Goal: Task Accomplishment & Management: Manage account settings

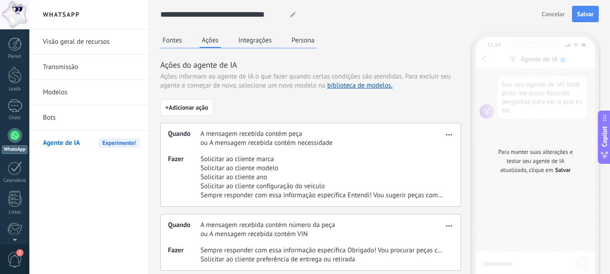
click at [261, 158] on span "Solicitar ao cliente marca" at bounding box center [321, 159] width 243 height 9
click at [273, 161] on span "Solicitar ao cliente marca" at bounding box center [321, 159] width 243 height 9
click at [250, 38] on button "Integrações" at bounding box center [255, 40] width 38 height 14
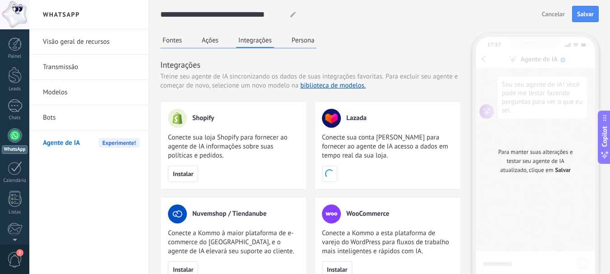
click at [306, 38] on button "Persona" at bounding box center [303, 40] width 28 height 14
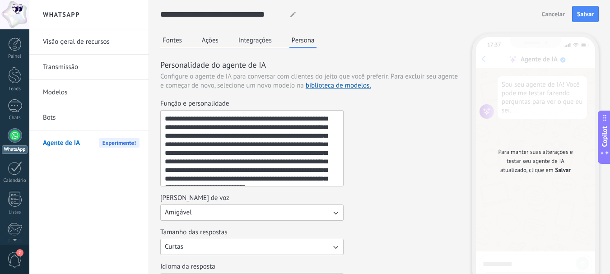
click at [263, 134] on textarea "**********" at bounding box center [251, 148] width 180 height 75
click at [265, 139] on textarea "**********" at bounding box center [251, 148] width 180 height 75
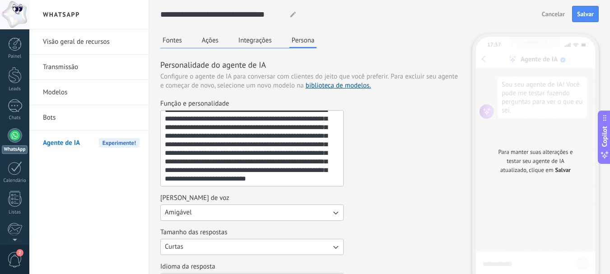
click at [394, 211] on div "[PERSON_NAME] de voz Amigável" at bounding box center [310, 207] width 301 height 27
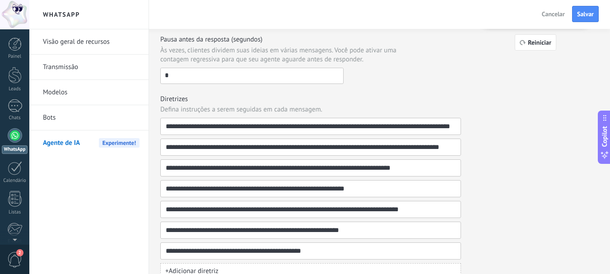
scroll to position [271, 0]
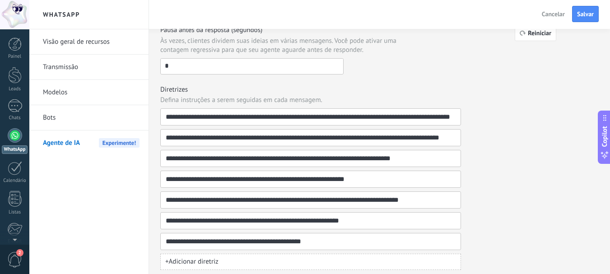
click at [178, 69] on input "*" at bounding box center [252, 66] width 182 height 14
type input "*"
click at [294, 84] on div "**********" at bounding box center [310, 28] width 301 height 481
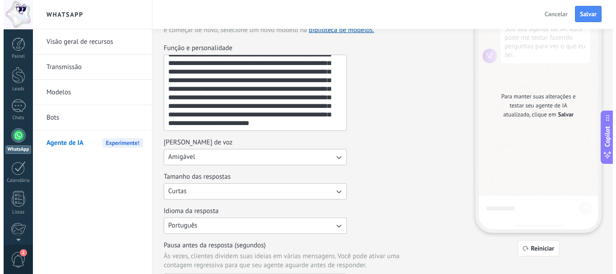
scroll to position [0, 0]
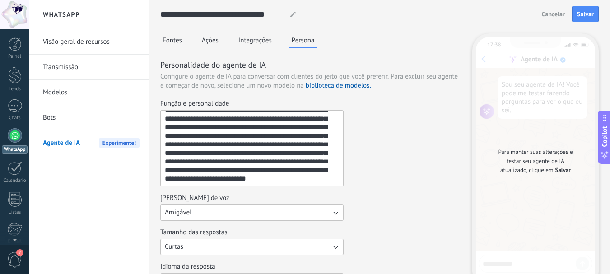
click at [66, 42] on link "Visão geral de recursos" at bounding box center [91, 41] width 97 height 25
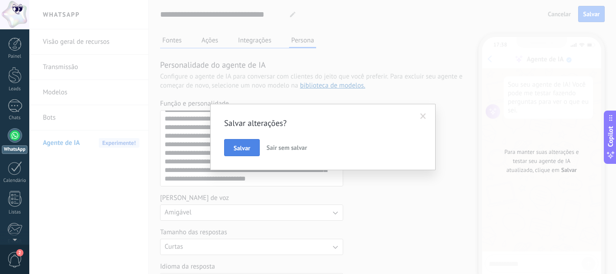
click at [245, 146] on span "Salvar" at bounding box center [242, 148] width 17 height 6
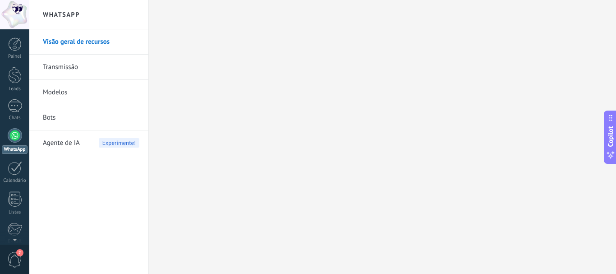
click at [60, 71] on link "Transmissão" at bounding box center [91, 67] width 97 height 25
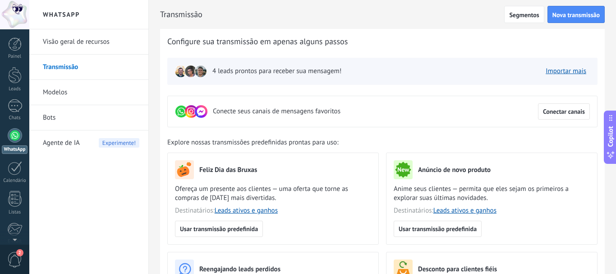
click at [12, 133] on div at bounding box center [15, 135] width 14 height 14
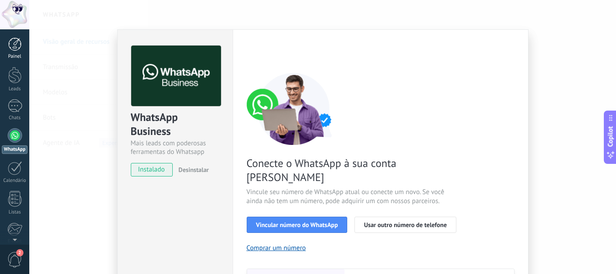
click at [10, 51] on div at bounding box center [15, 44] width 14 height 14
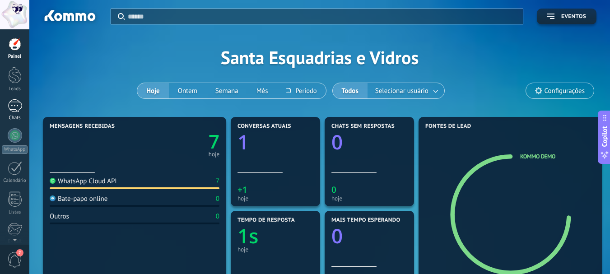
click at [9, 104] on div "1" at bounding box center [15, 105] width 14 height 13
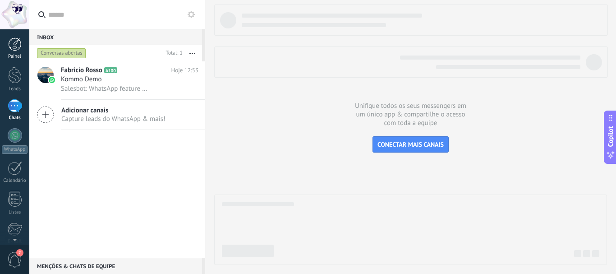
click at [14, 52] on link "Painel" at bounding box center [14, 48] width 29 height 22
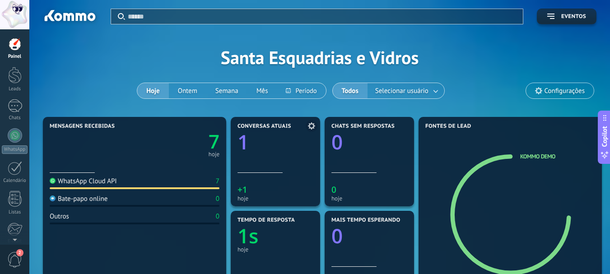
click at [241, 199] on div "hoje" at bounding box center [275, 198] width 76 height 7
click at [75, 201] on div "Bate-papo online" at bounding box center [79, 198] width 58 height 9
click at [13, 102] on div "1" at bounding box center [15, 105] width 14 height 13
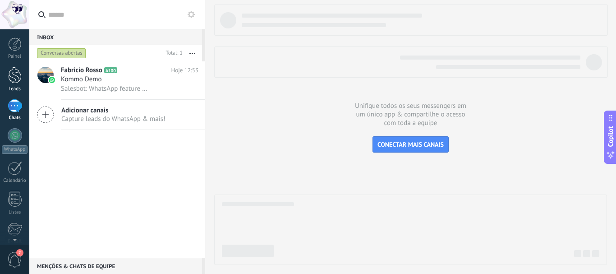
click at [14, 78] on div at bounding box center [15, 75] width 14 height 17
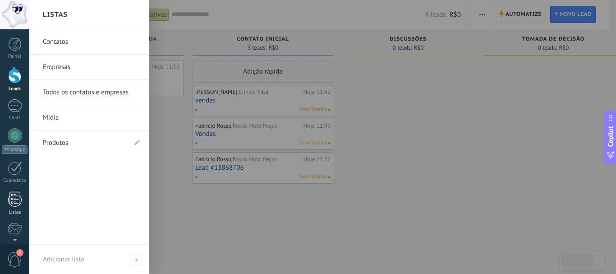
click at [11, 201] on div at bounding box center [15, 199] width 14 height 16
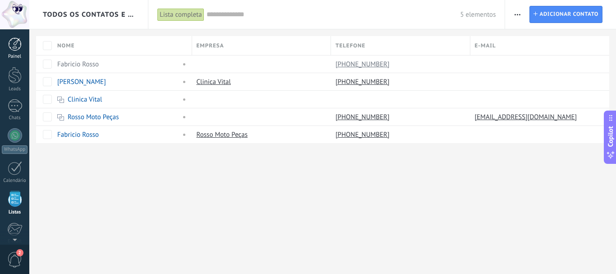
click at [13, 50] on div at bounding box center [15, 44] width 14 height 14
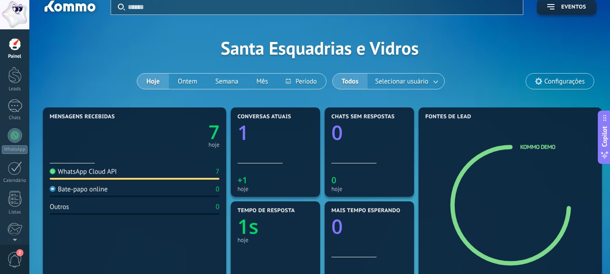
scroll to position [9, 0]
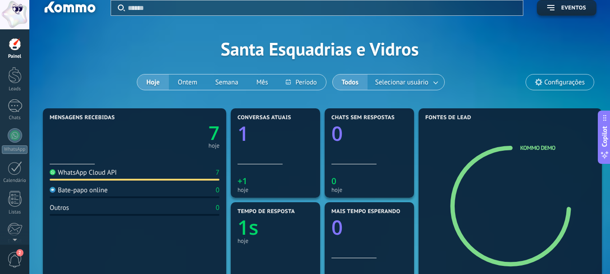
click at [16, 99] on div "Painel Leads 1 Chats WhatsApp Clientes" at bounding box center [14, 191] width 29 height 309
click at [15, 105] on div "1" at bounding box center [15, 105] width 14 height 13
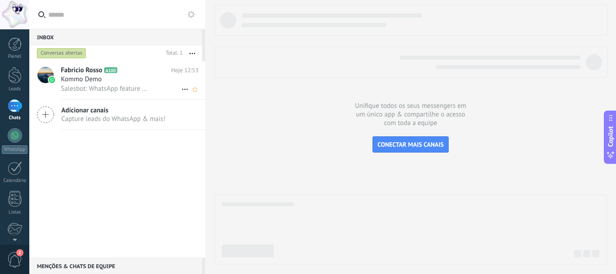
click at [92, 81] on span "Kommo Demo" at bounding box center [81, 79] width 41 height 9
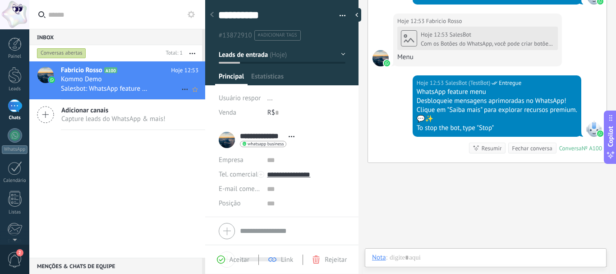
scroll to position [14, 0]
click at [129, 89] on span "Salesbot: WhatsApp feature menu Desbloqueie mensagens aprimoradas no WhatsApp! …" at bounding box center [105, 88] width 88 height 9
click at [16, 112] on div "1" at bounding box center [15, 105] width 14 height 13
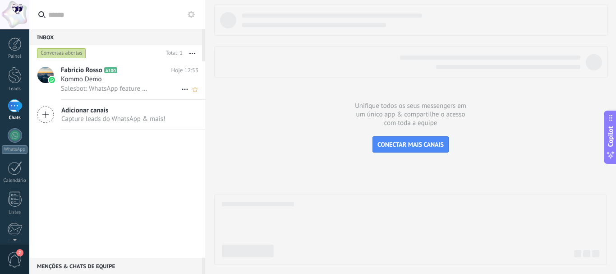
click at [75, 65] on div "Fabricio Rosso A100 Hoje 12:53 Kommo Demo Salesbot: WhatsApp feature menu Desbl…" at bounding box center [133, 80] width 144 height 38
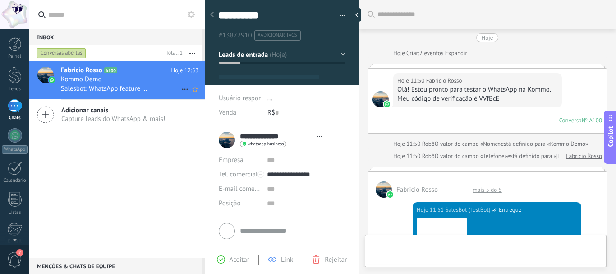
type textarea "**********"
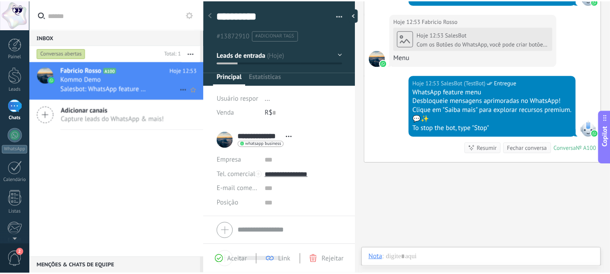
scroll to position [14, 0]
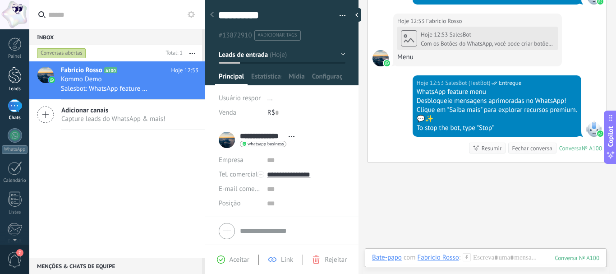
click at [10, 71] on div at bounding box center [15, 75] width 14 height 17
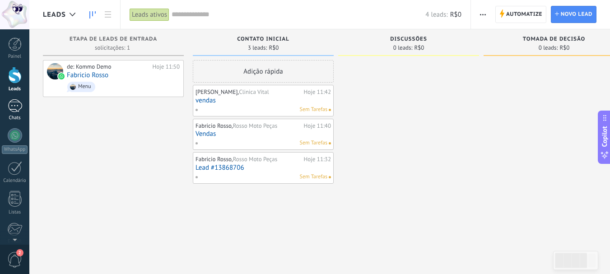
click at [15, 109] on div "1" at bounding box center [15, 105] width 14 height 13
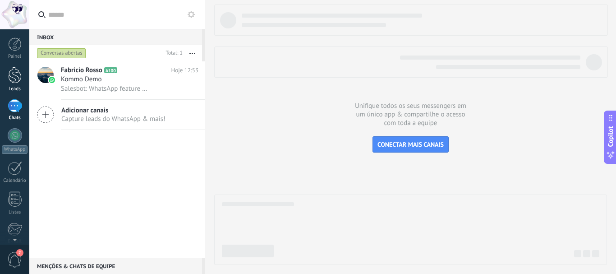
click at [16, 72] on div at bounding box center [15, 75] width 14 height 17
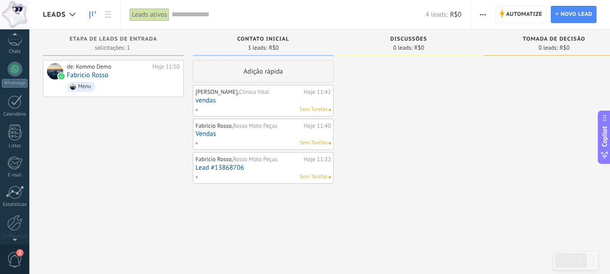
scroll to position [102, 0]
click at [14, 198] on link "Configurações" at bounding box center [14, 192] width 29 height 24
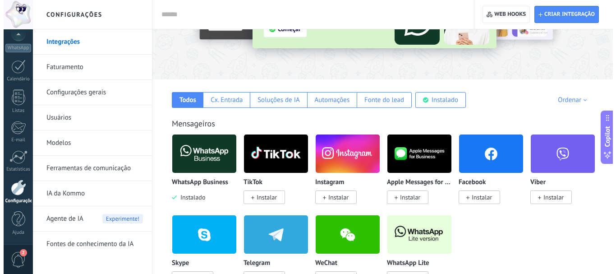
scroll to position [104, 0]
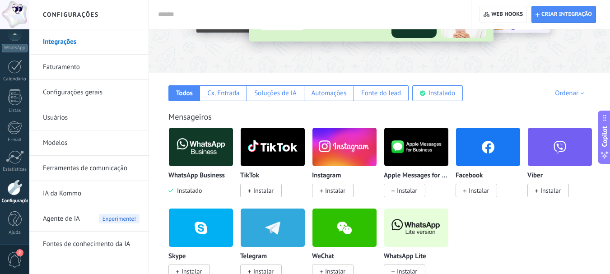
click at [407, 148] on img at bounding box center [416, 147] width 64 height 44
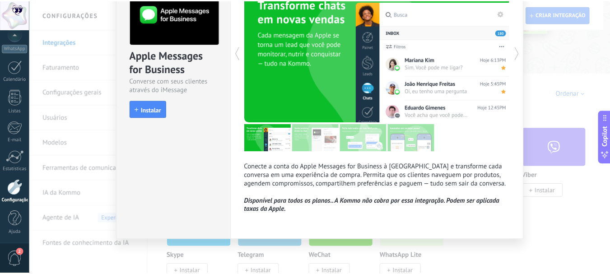
scroll to position [0, 0]
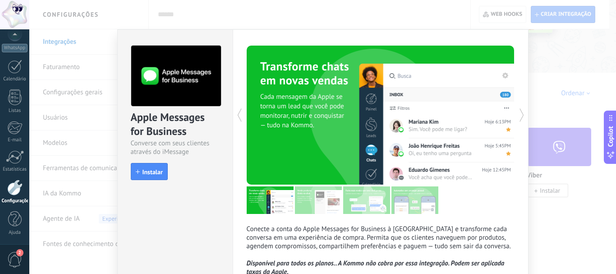
click at [549, 49] on div "Apple Messages for Business Converse com seus clientes através do iMessage inst…" at bounding box center [322, 137] width 587 height 274
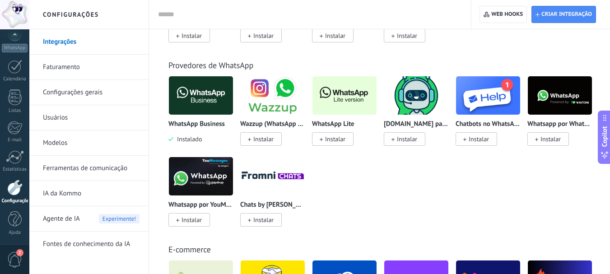
scroll to position [347, 0]
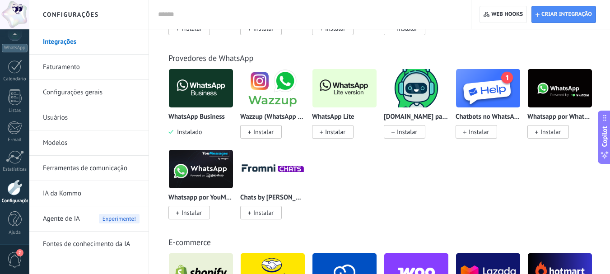
click at [262, 132] on span "Instalar" at bounding box center [263, 132] width 20 height 8
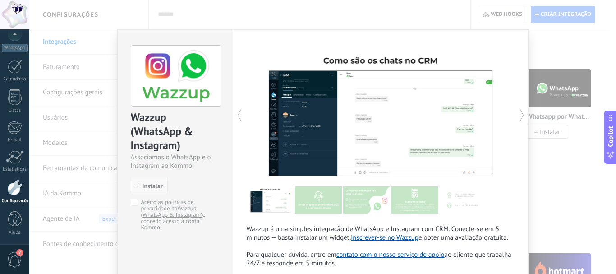
click at [159, 187] on span "Instalar" at bounding box center [153, 186] width 20 height 6
click at [150, 181] on button "Instalar" at bounding box center [149, 185] width 37 height 17
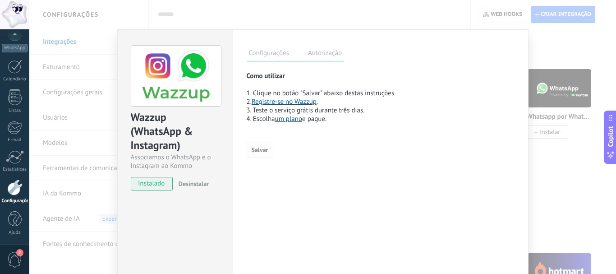
click at [262, 147] on span "Salvar" at bounding box center [260, 150] width 17 height 6
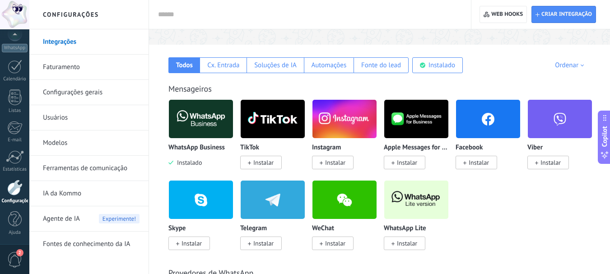
scroll to position [0, 0]
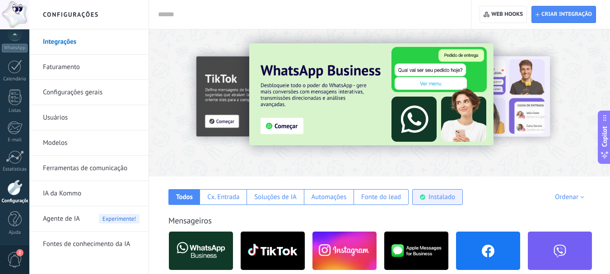
click at [440, 196] on div "Instalado" at bounding box center [441, 197] width 27 height 9
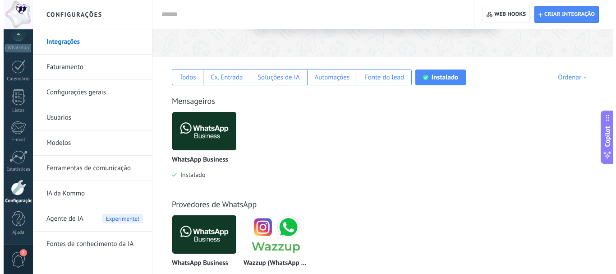
scroll to position [153, 0]
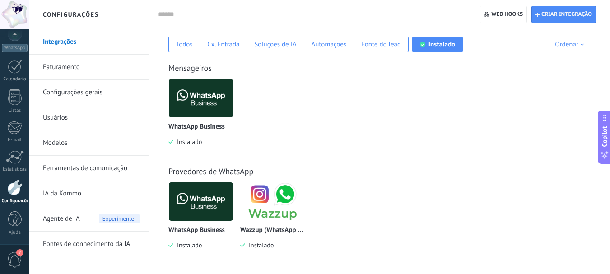
click at [203, 119] on div "WhatsApp Business Instalado" at bounding box center [200, 113] width 65 height 68
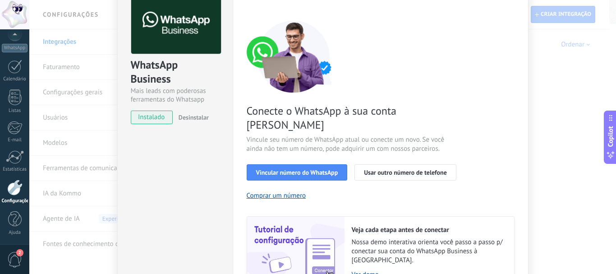
scroll to position [0, 0]
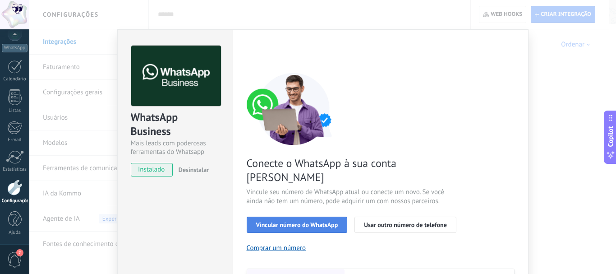
click at [314, 222] on span "Vincular número do WhatsApp" at bounding box center [297, 225] width 82 height 6
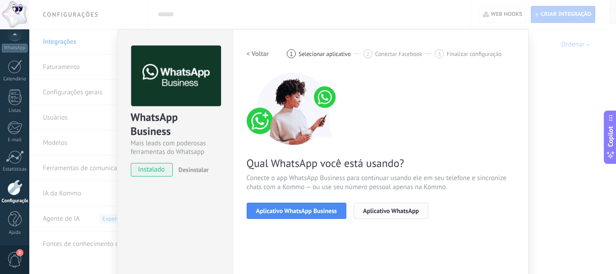
click at [379, 209] on span "Aplicativo WhatsApp" at bounding box center [391, 211] width 56 height 6
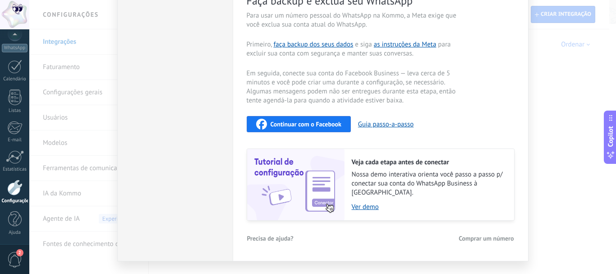
scroll to position [190, 0]
click at [562, 85] on div "WhatsApp Business Mais leads com poderosas ferramentas do Whatsapp instalado De…" at bounding box center [322, 137] width 587 height 274
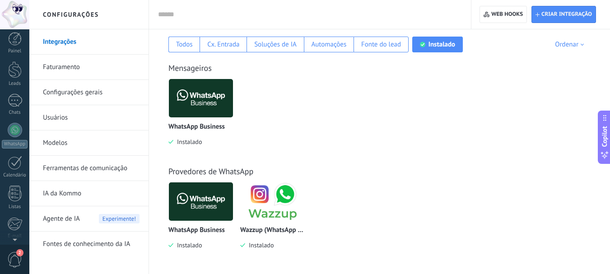
scroll to position [0, 0]
click at [19, 112] on div "1" at bounding box center [15, 105] width 14 height 13
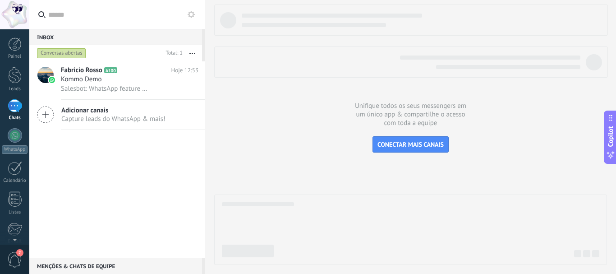
click at [191, 53] on icon "button" at bounding box center [193, 53] width 6 height 1
click at [104, 85] on span "Salesbot: WhatsApp feature menu Desbloqueie mensagens aprimoradas no WhatsApp! …" at bounding box center [105, 88] width 88 height 9
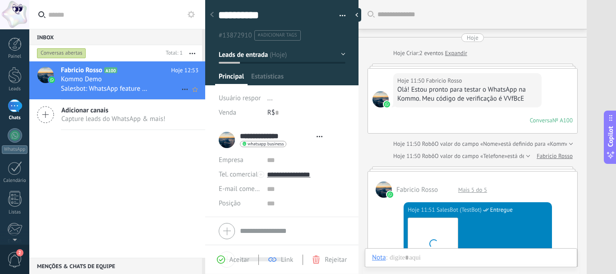
type textarea "**********"
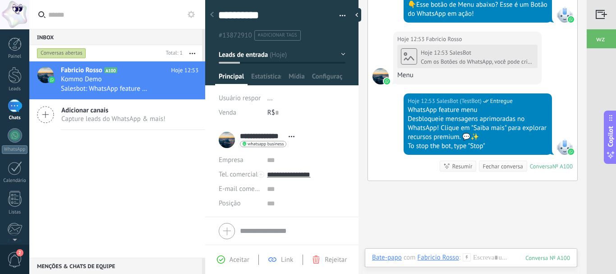
scroll to position [29, 0]
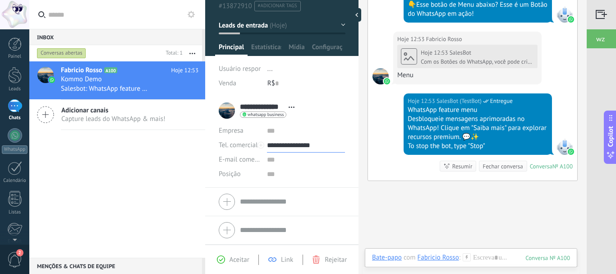
click at [294, 144] on input "**********" at bounding box center [306, 145] width 78 height 14
click at [289, 191] on div "Editar o lead" at bounding box center [298, 191] width 60 height 15
click at [289, 143] on input "**********" at bounding box center [306, 145] width 78 height 14
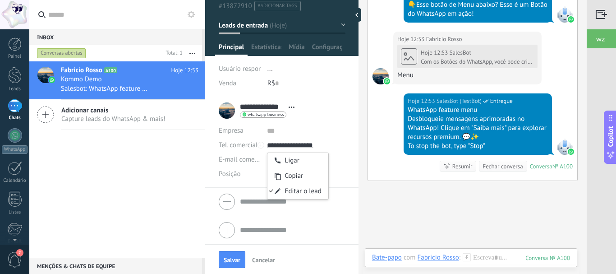
type input "**********"
click at [343, 216] on div "Tel. comercial Comercial direto Celular Faz Casa Outros Tel. comercial Ligar Co…" at bounding box center [281, 230] width 153 height 28
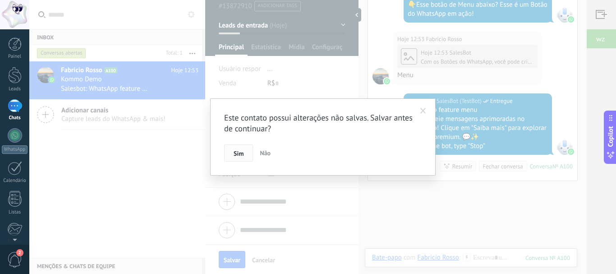
click at [240, 160] on button "Sim" at bounding box center [238, 152] width 29 height 17
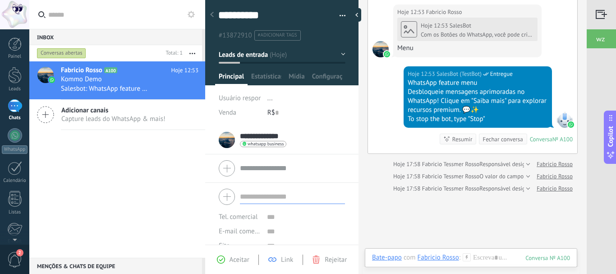
scroll to position [20, 0]
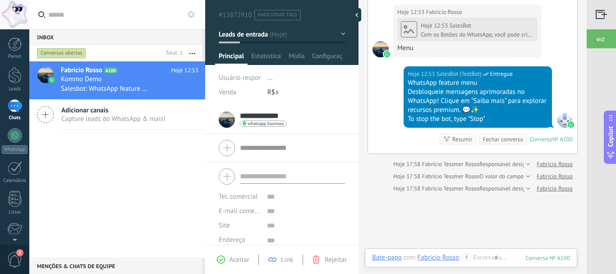
click at [271, 115] on input "**********" at bounding box center [262, 115] width 44 height 9
type textarea "***"
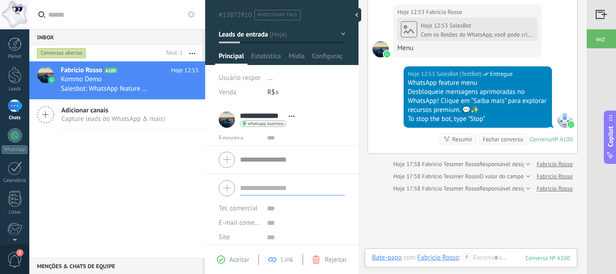
scroll to position [9, 0]
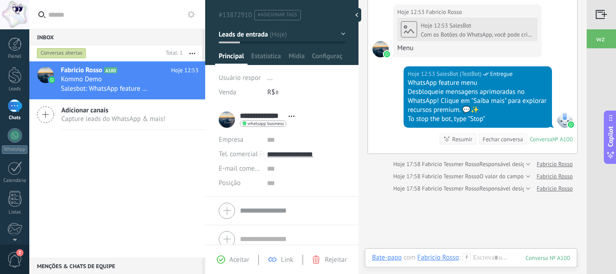
click at [191, 52] on button "button" at bounding box center [192, 53] width 19 height 16
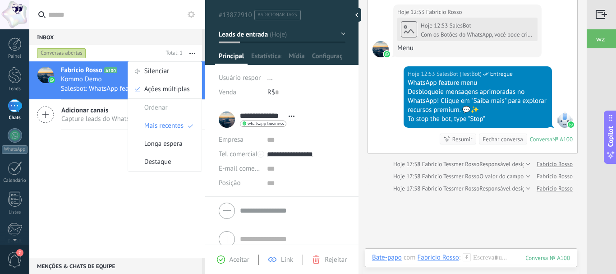
click at [105, 183] on div "Fabricio Rosso A100 Hoje 12:53 Kommo Demo Salesbot: WhatsApp feature menu Desbl…" at bounding box center [117, 159] width 176 height 196
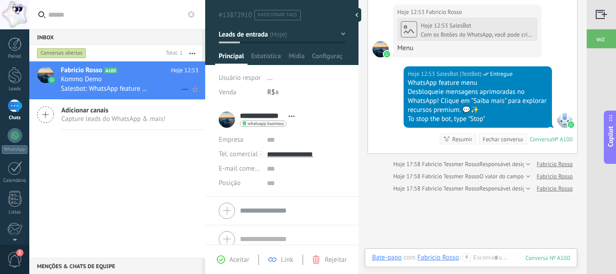
click at [55, 79] on img at bounding box center [52, 80] width 6 height 6
click at [194, 13] on use at bounding box center [191, 14] width 7 height 7
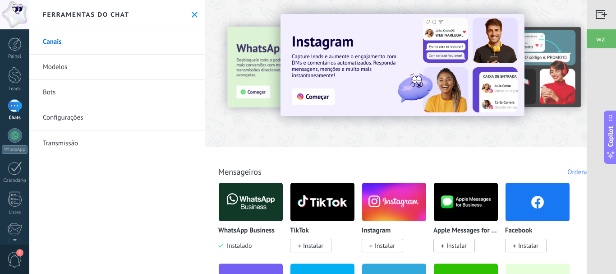
click at [69, 117] on link "Configurações" at bounding box center [117, 117] width 176 height 25
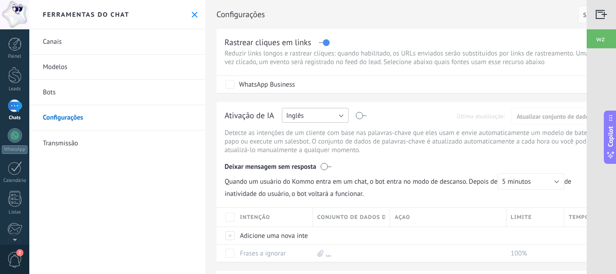
click at [339, 116] on button "Inglês" at bounding box center [315, 115] width 67 height 15
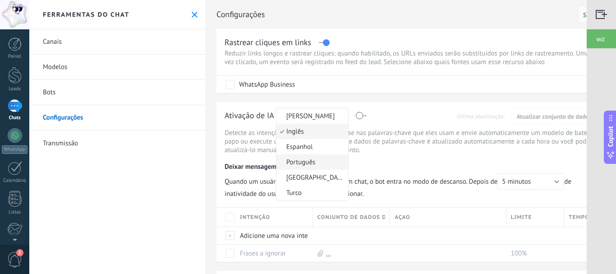
click at [318, 161] on span "Português" at bounding box center [311, 162] width 69 height 9
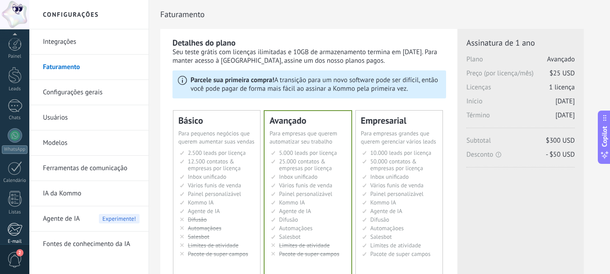
scroll to position [134, 0]
click at [17, 109] on div "Painel Leads Chats WhatsApp Clientes" at bounding box center [14, 74] width 29 height 342
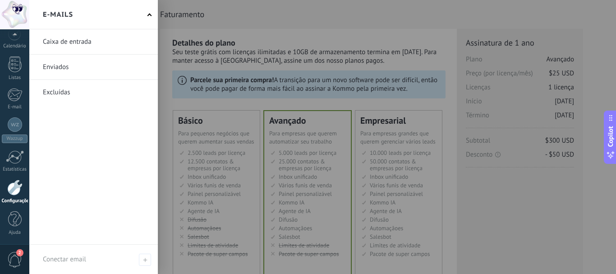
click at [64, 42] on link at bounding box center [93, 41] width 129 height 25
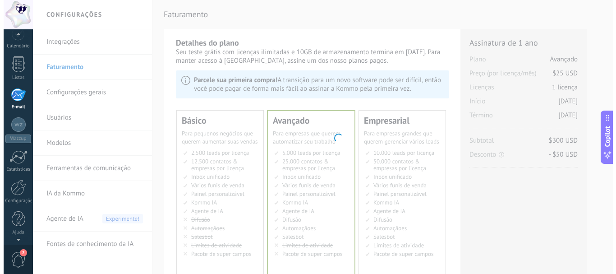
scroll to position [88, 0]
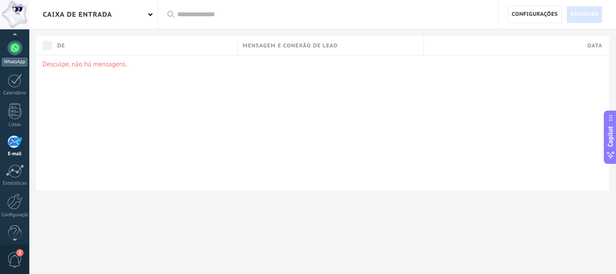
click at [9, 50] on div at bounding box center [15, 48] width 14 height 14
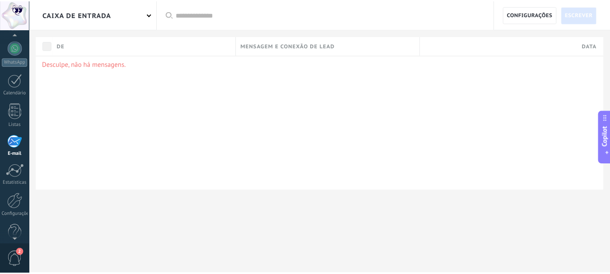
scroll to position [102, 0]
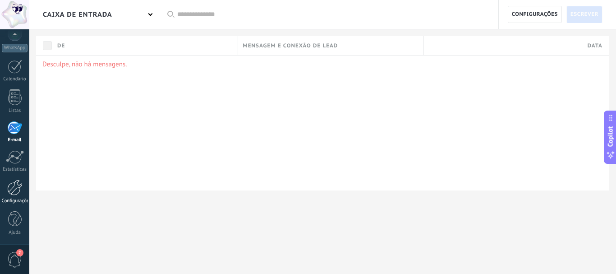
click at [14, 199] on div "Configurações" at bounding box center [15, 201] width 26 height 6
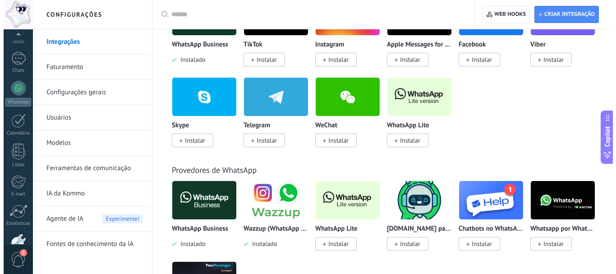
scroll to position [65, 0]
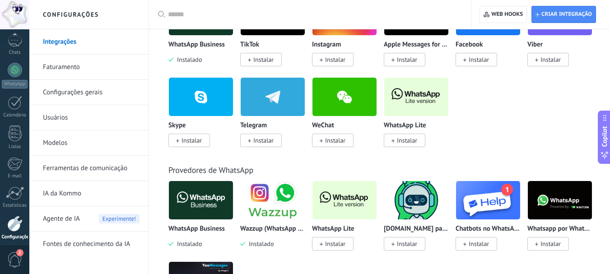
click at [396, 96] on img at bounding box center [416, 97] width 64 height 44
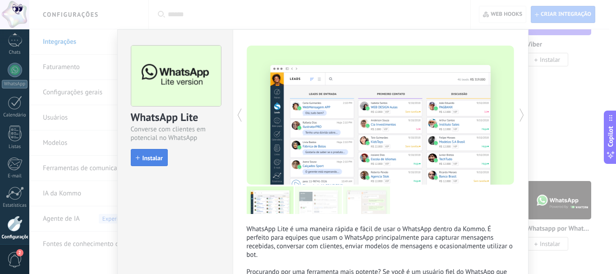
click at [154, 152] on button "Instalar" at bounding box center [149, 157] width 37 height 17
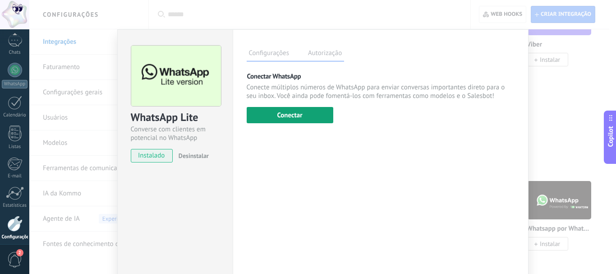
click at [298, 111] on button "Conectar" at bounding box center [290, 115] width 87 height 16
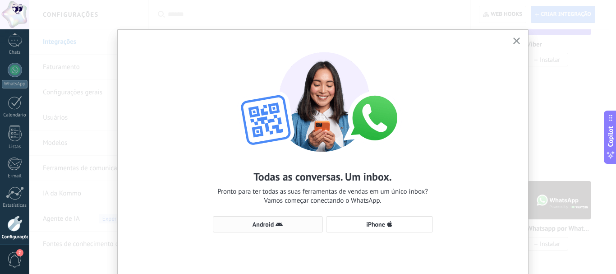
click at [271, 227] on span "Android" at bounding box center [263, 224] width 21 height 6
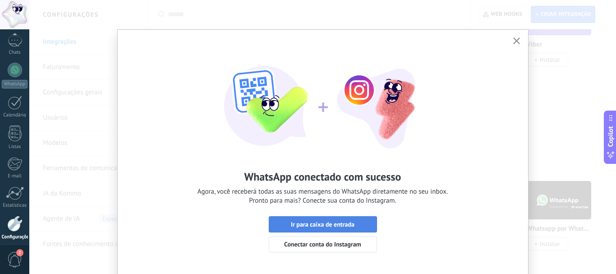
click at [344, 219] on button "Ir para caixa de entrada" at bounding box center [323, 224] width 108 height 16
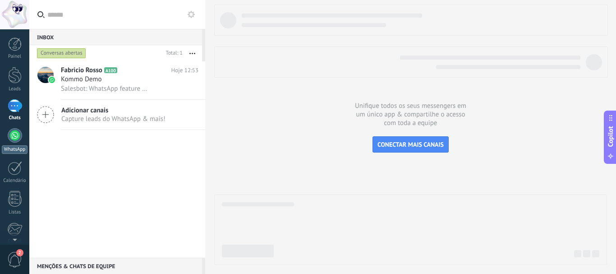
click at [19, 134] on div at bounding box center [15, 135] width 14 height 14
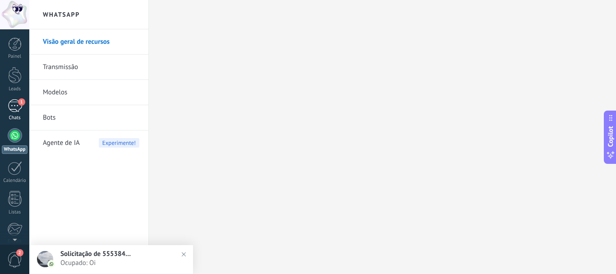
click at [18, 109] on div "1" at bounding box center [15, 105] width 14 height 13
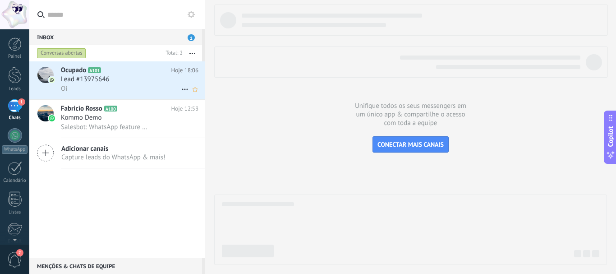
click at [108, 79] on span "Lead #13975646" at bounding box center [85, 79] width 49 height 9
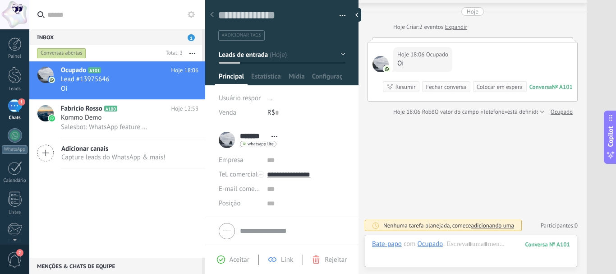
scroll to position [14, 0]
click at [14, 75] on div at bounding box center [15, 75] width 14 height 17
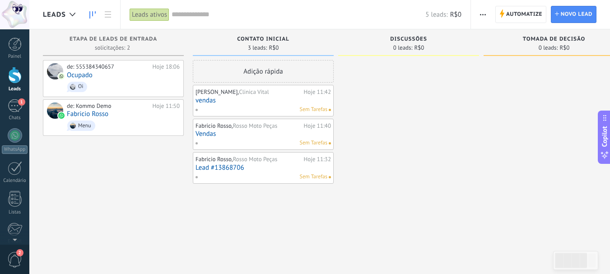
click at [481, 12] on span "button" at bounding box center [483, 14] width 6 height 17
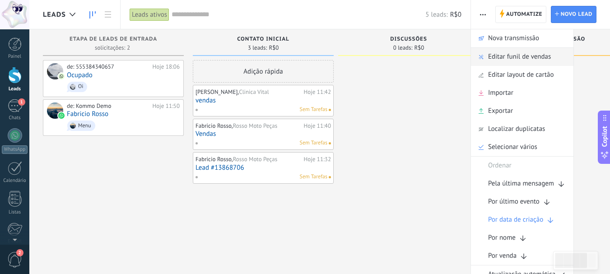
click at [521, 54] on span "Editar funil de vendas" at bounding box center [519, 57] width 63 height 18
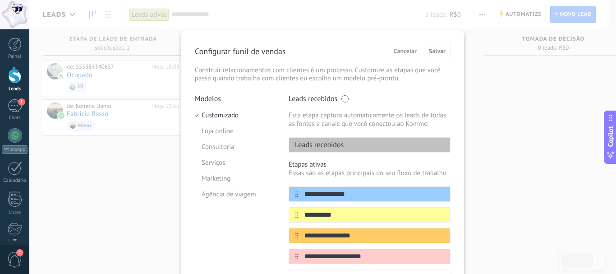
click at [377, 147] on div "Leads recebidos" at bounding box center [370, 144] width 162 height 15
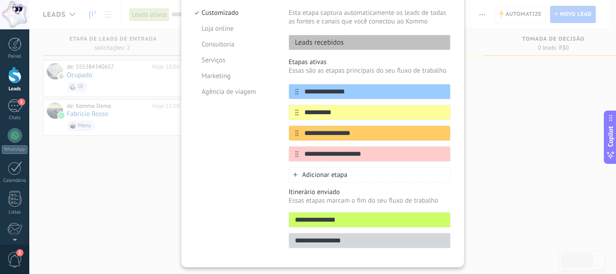
scroll to position [103, 0]
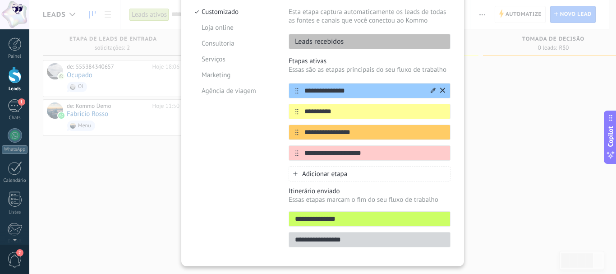
click at [343, 92] on input "**********" at bounding box center [364, 90] width 131 height 9
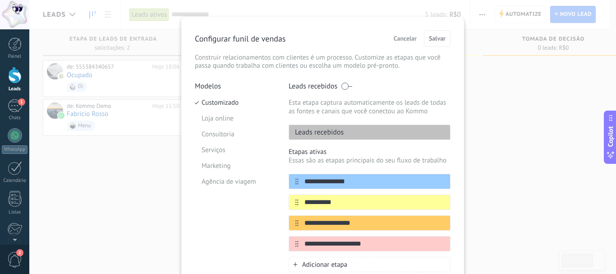
scroll to position [0, 0]
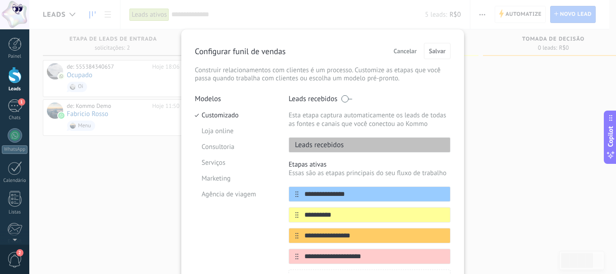
click at [480, 103] on div "**********" at bounding box center [322, 137] width 587 height 274
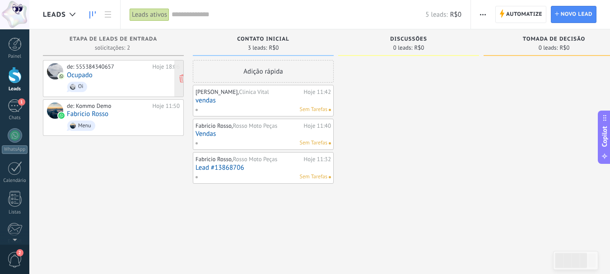
click at [106, 91] on span "Oi" at bounding box center [123, 87] width 113 height 14
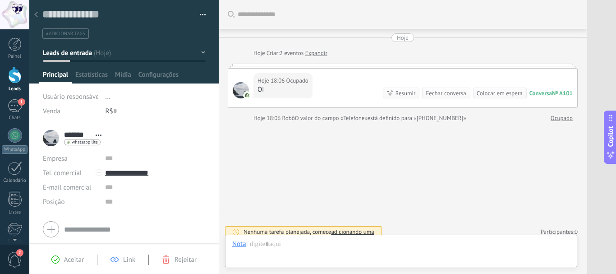
scroll to position [6, 0]
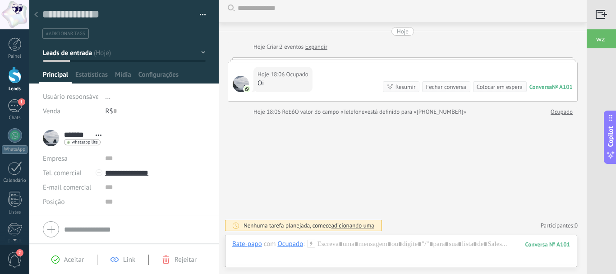
click at [38, 12] on div at bounding box center [36, 15] width 13 height 18
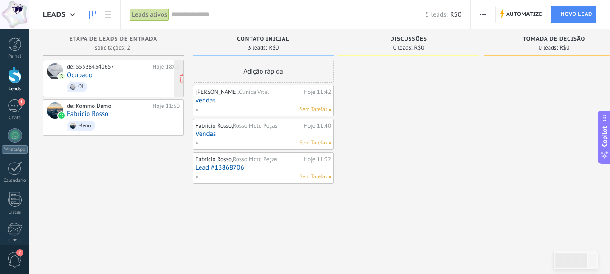
click at [121, 85] on span "Oi" at bounding box center [123, 87] width 113 height 14
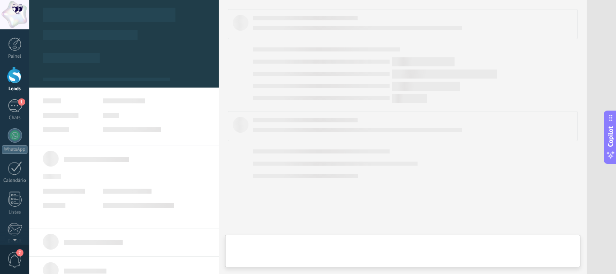
type textarea "**********"
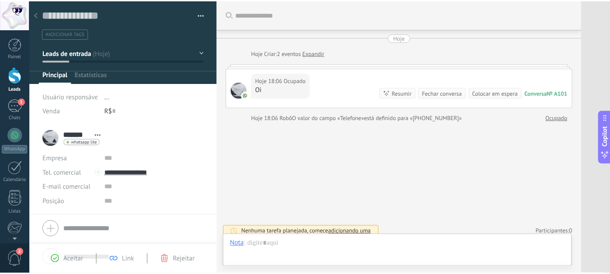
scroll to position [6, 0]
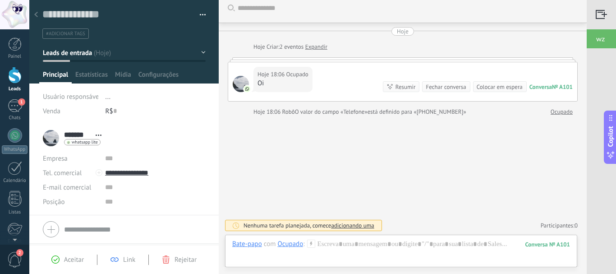
click at [36, 16] on use at bounding box center [36, 14] width 4 height 5
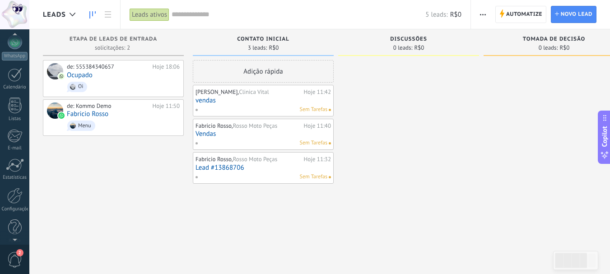
scroll to position [102, 0]
click at [12, 193] on div at bounding box center [14, 188] width 15 height 16
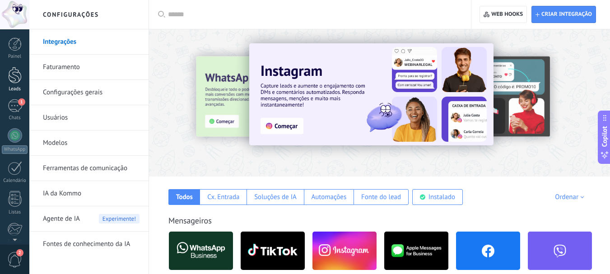
click at [19, 80] on div at bounding box center [15, 75] width 14 height 17
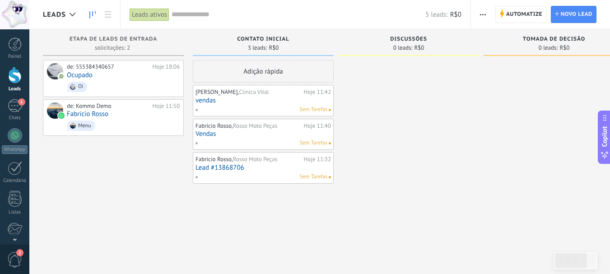
click at [481, 17] on span "button" at bounding box center [483, 14] width 6 height 17
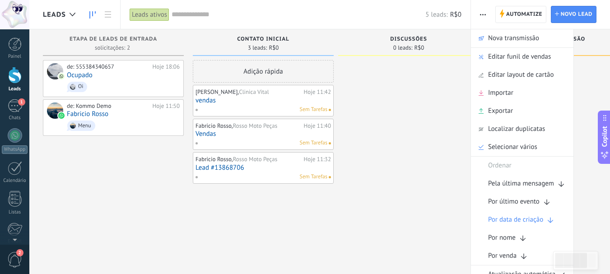
click at [180, 17] on input "text" at bounding box center [298, 14] width 254 height 9
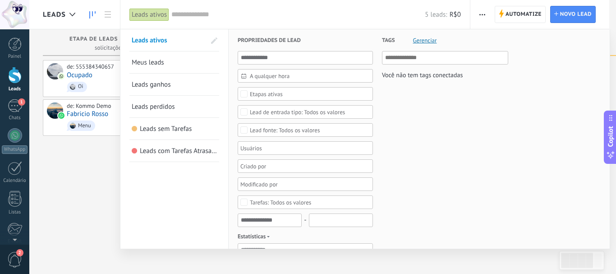
click at [483, 16] on div at bounding box center [308, 137] width 616 height 274
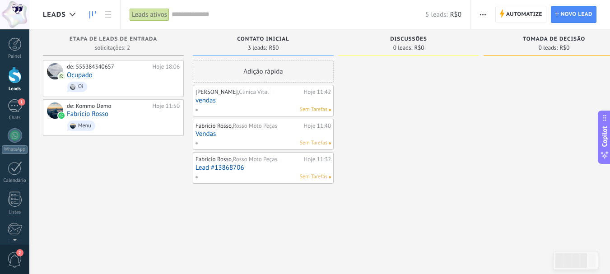
click at [483, 16] on span "button" at bounding box center [483, 14] width 6 height 17
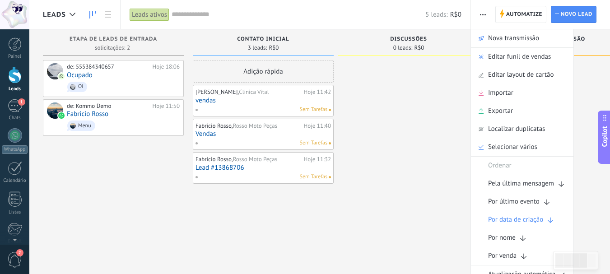
click at [483, 17] on span "button" at bounding box center [483, 14] width 6 height 17
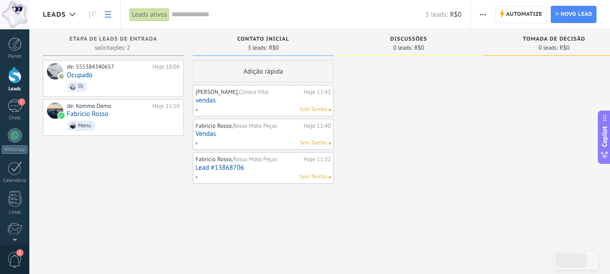
click at [106, 12] on use at bounding box center [108, 14] width 6 height 6
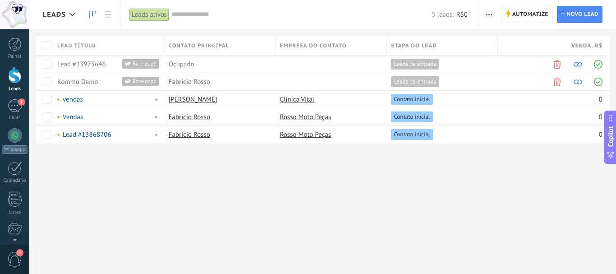
click at [90, 16] on use at bounding box center [92, 14] width 6 height 7
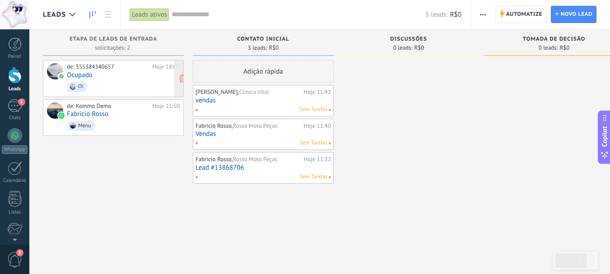
click at [106, 77] on div "de: 555384340657 Hoje 18:06 Ocupado Oi" at bounding box center [123, 78] width 113 height 31
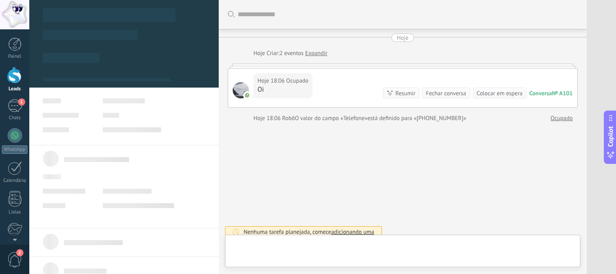
type textarea "**********"
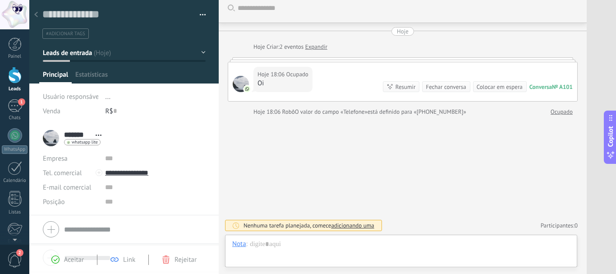
scroll to position [14, 0]
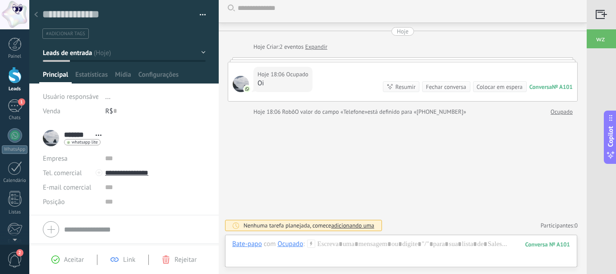
click at [37, 16] on use at bounding box center [36, 14] width 4 height 5
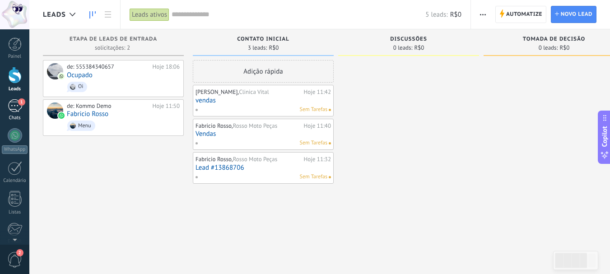
click at [17, 107] on div "1" at bounding box center [15, 105] width 14 height 13
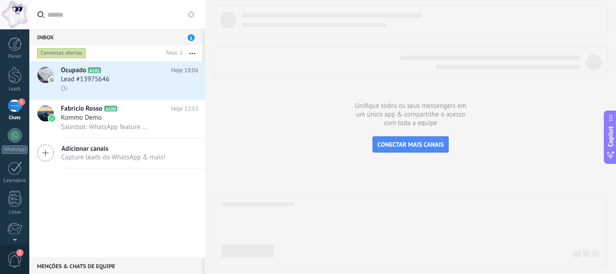
click at [194, 19] on button at bounding box center [191, 14] width 11 height 11
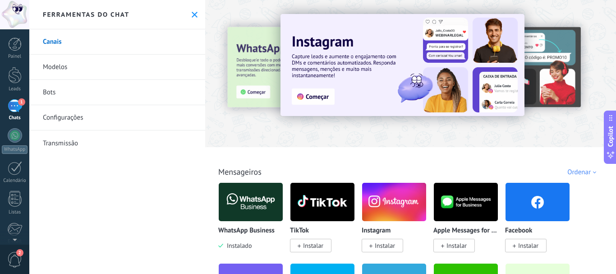
click at [51, 89] on link "Bots" at bounding box center [117, 92] width 176 height 25
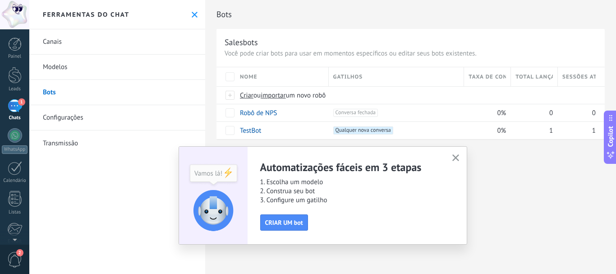
click at [456, 160] on icon "button" at bounding box center [456, 157] width 7 height 7
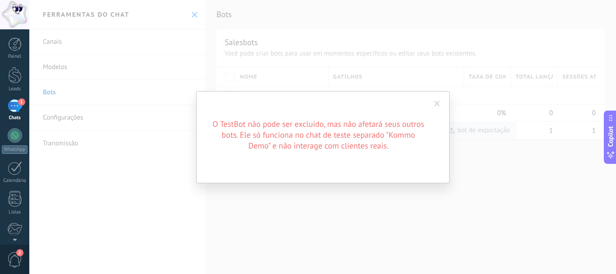
click at [439, 106] on span at bounding box center [438, 104] width 6 height 6
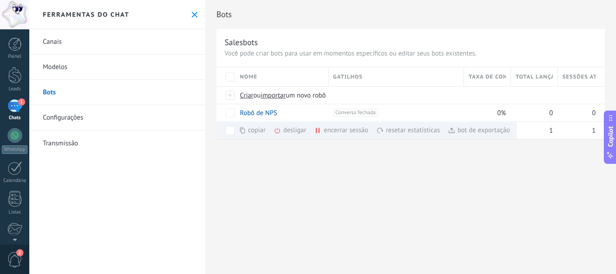
click at [62, 66] on link "Modelos" at bounding box center [117, 67] width 176 height 25
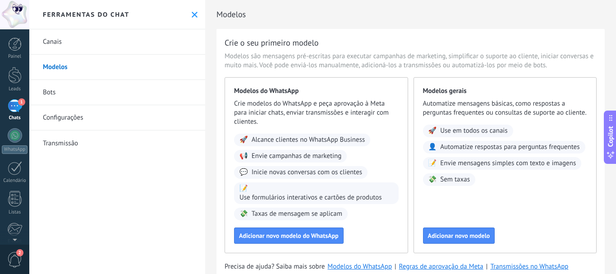
click at [75, 118] on link "Configurações" at bounding box center [117, 117] width 176 height 25
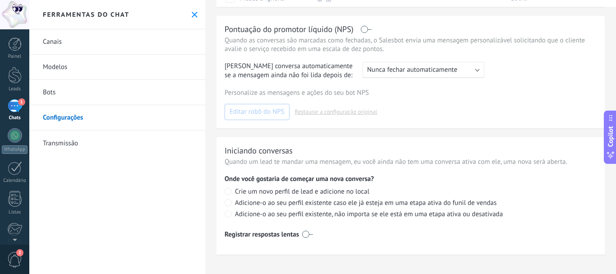
scroll to position [33, 0]
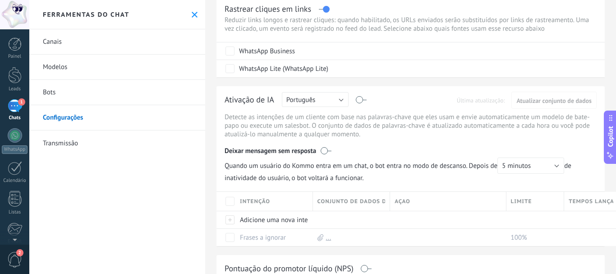
click at [358, 100] on label at bounding box center [361, 100] width 10 height 0
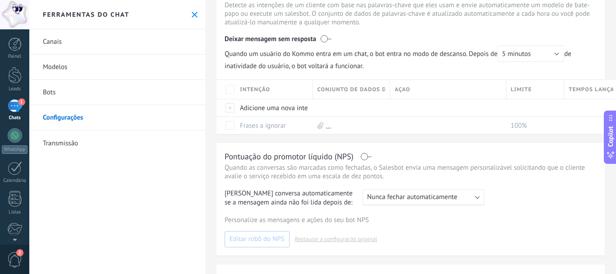
scroll to position [147, 0]
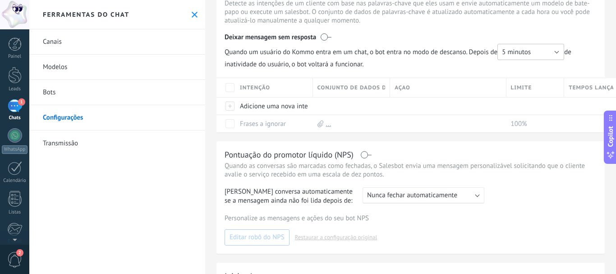
click at [560, 51] on button "5 minutos" at bounding box center [531, 52] width 67 height 16
click at [538, 54] on span "5 minutos" at bounding box center [526, 52] width 69 height 9
click at [54, 146] on link "Transmissão" at bounding box center [117, 142] width 176 height 25
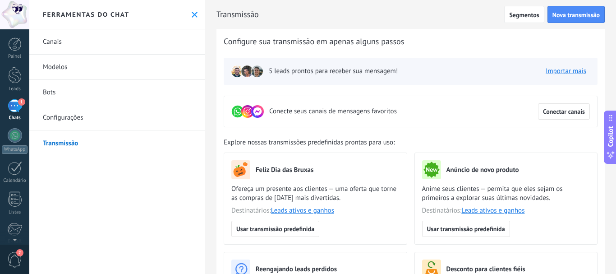
click at [57, 66] on link "Modelos" at bounding box center [117, 67] width 176 height 25
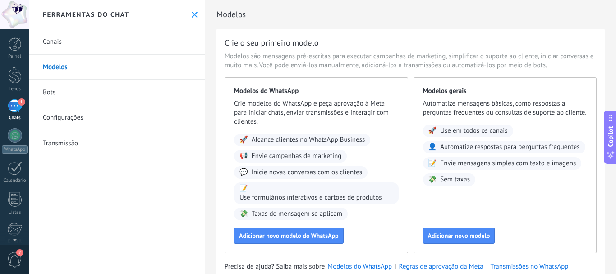
click at [52, 45] on link "Canais" at bounding box center [117, 41] width 176 height 25
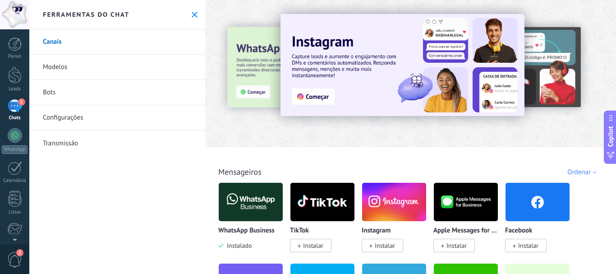
click at [192, 14] on icon at bounding box center [195, 15] width 6 height 6
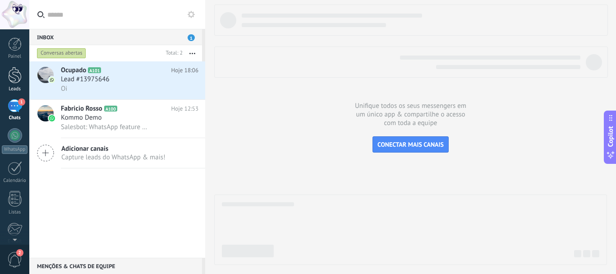
click at [10, 76] on div at bounding box center [15, 75] width 14 height 17
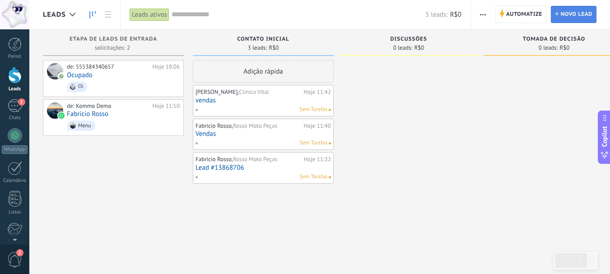
click at [580, 13] on span "Novo lead" at bounding box center [576, 14] width 32 height 16
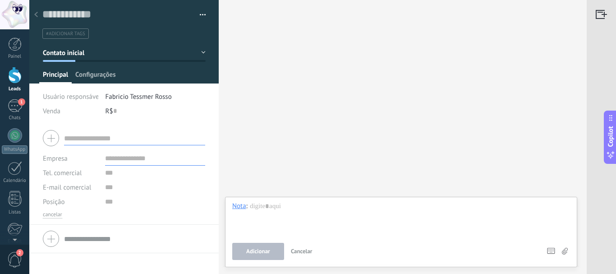
click at [110, 77] on span "Configurações" at bounding box center [95, 76] width 40 height 13
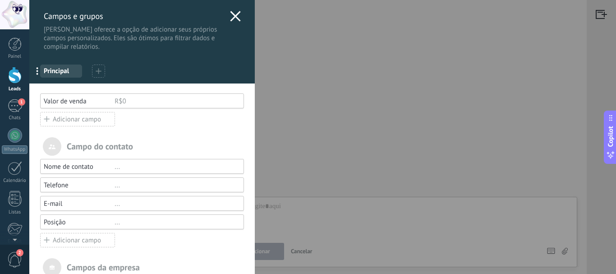
click at [231, 17] on use at bounding box center [235, 16] width 10 height 10
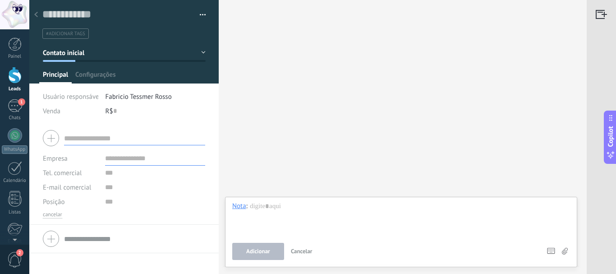
click at [36, 16] on use at bounding box center [36, 14] width 4 height 5
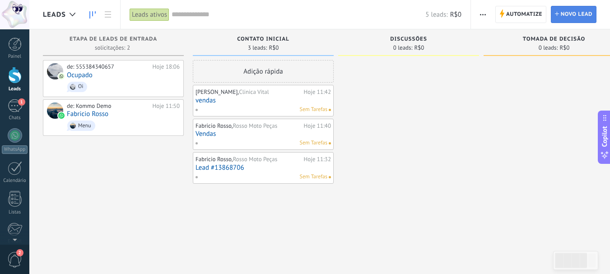
click at [563, 11] on span "Novo lead" at bounding box center [576, 14] width 32 height 16
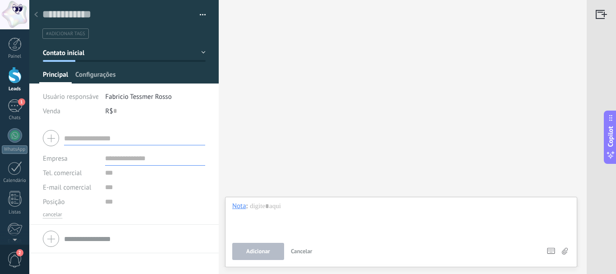
click at [102, 75] on span "Configurações" at bounding box center [95, 76] width 40 height 13
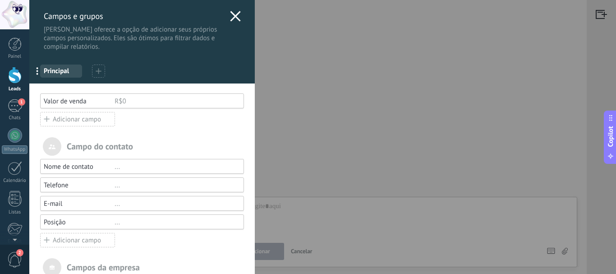
click at [99, 74] on span at bounding box center [99, 71] width 6 height 9
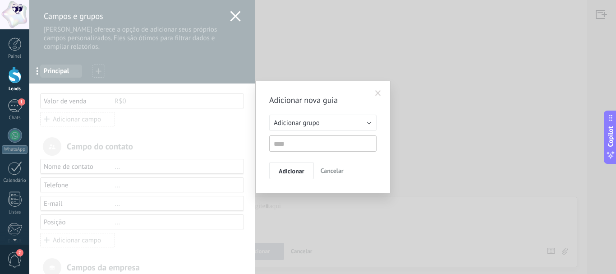
click at [234, 16] on div "Adicionar nova guia Adicionar grupo Listas Leads relacionados Adicionar grupo A…" at bounding box center [322, 137] width 587 height 274
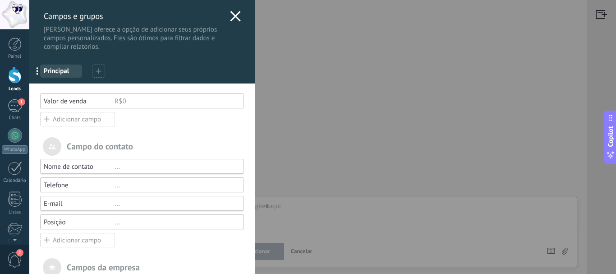
click at [38, 74] on span "..." at bounding box center [40, 70] width 19 height 15
click at [59, 71] on span "Principal" at bounding box center [61, 71] width 35 height 9
click at [230, 16] on icon at bounding box center [235, 16] width 11 height 11
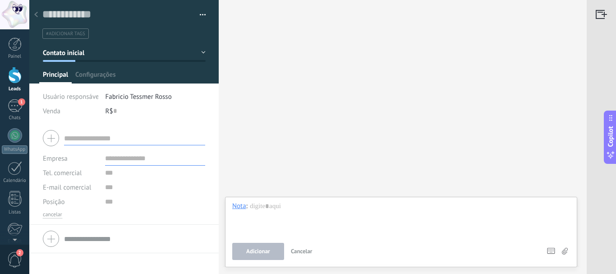
click at [199, 12] on button "button" at bounding box center [199, 15] width 13 height 14
